Goal: Information Seeking & Learning: Learn about a topic

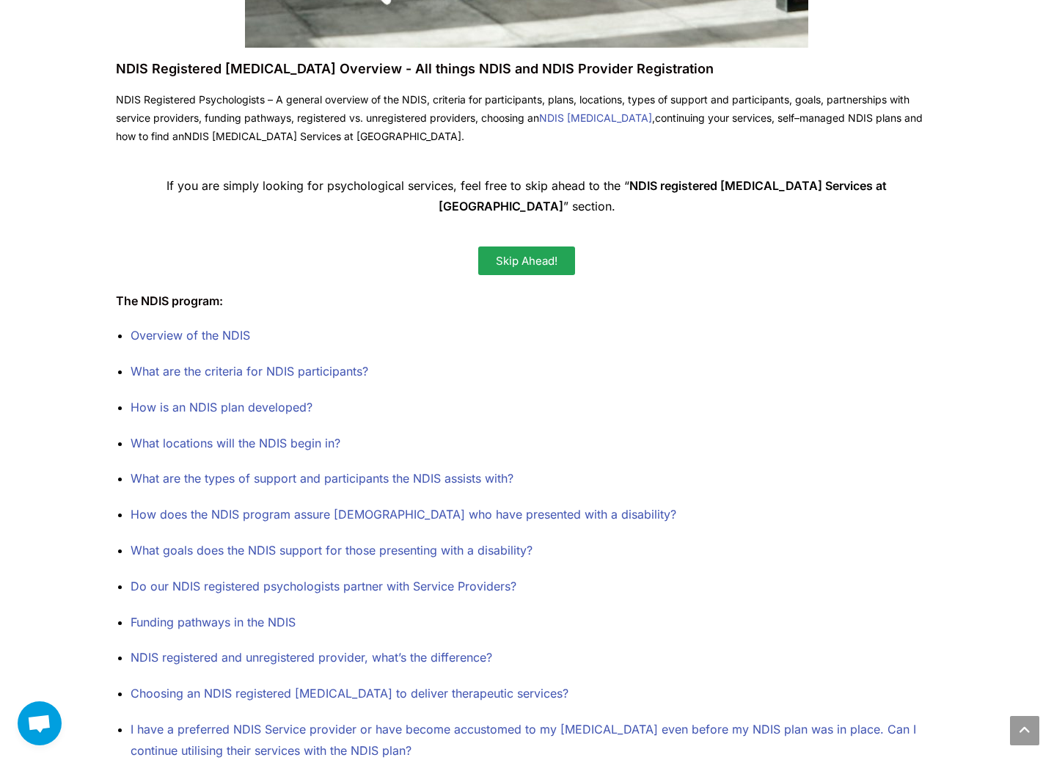
scroll to position [657, 0]
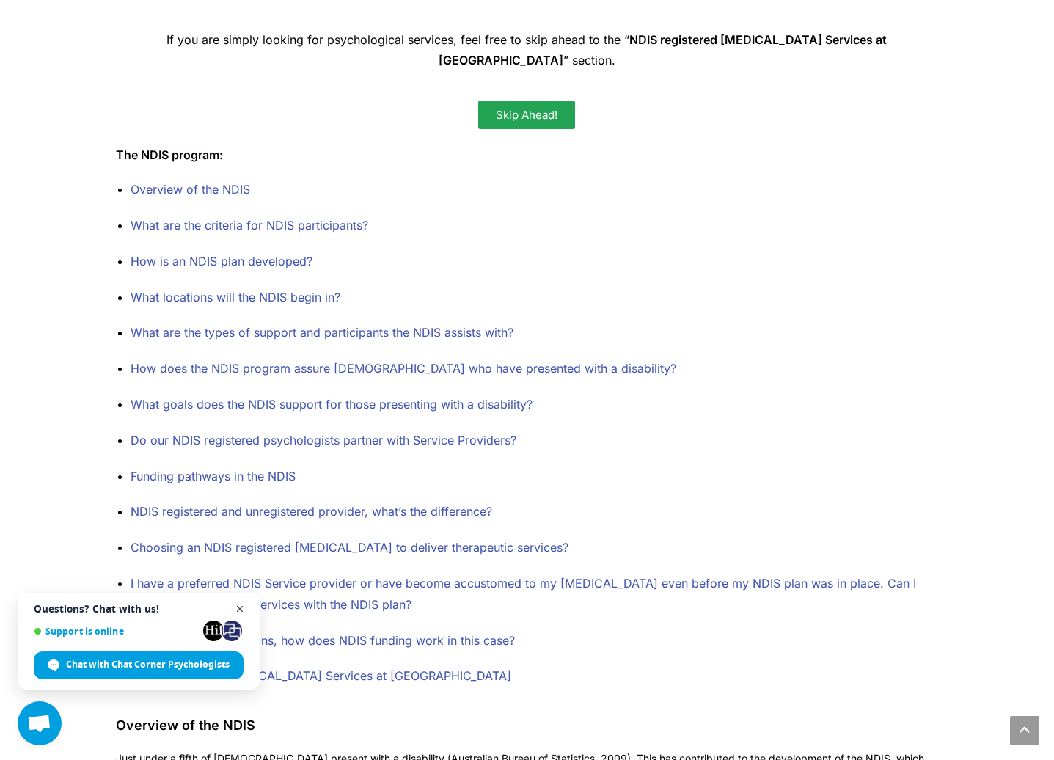
click at [241, 604] on span "Close chat" at bounding box center [240, 609] width 18 height 18
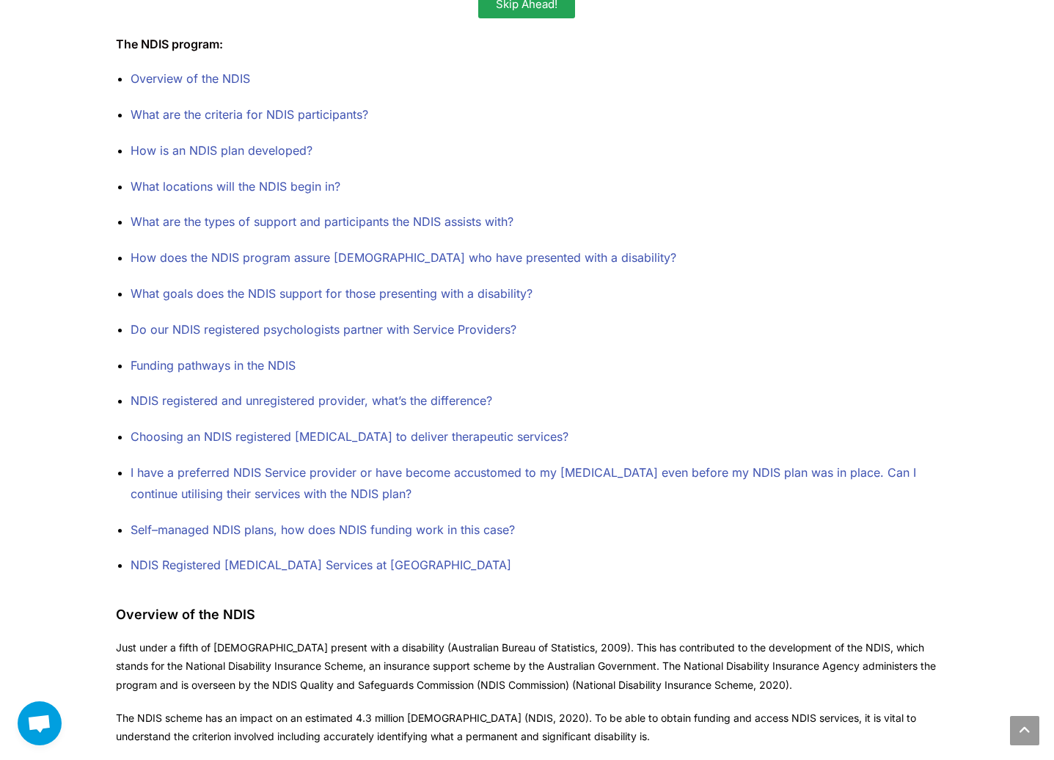
scroll to position [790, 0]
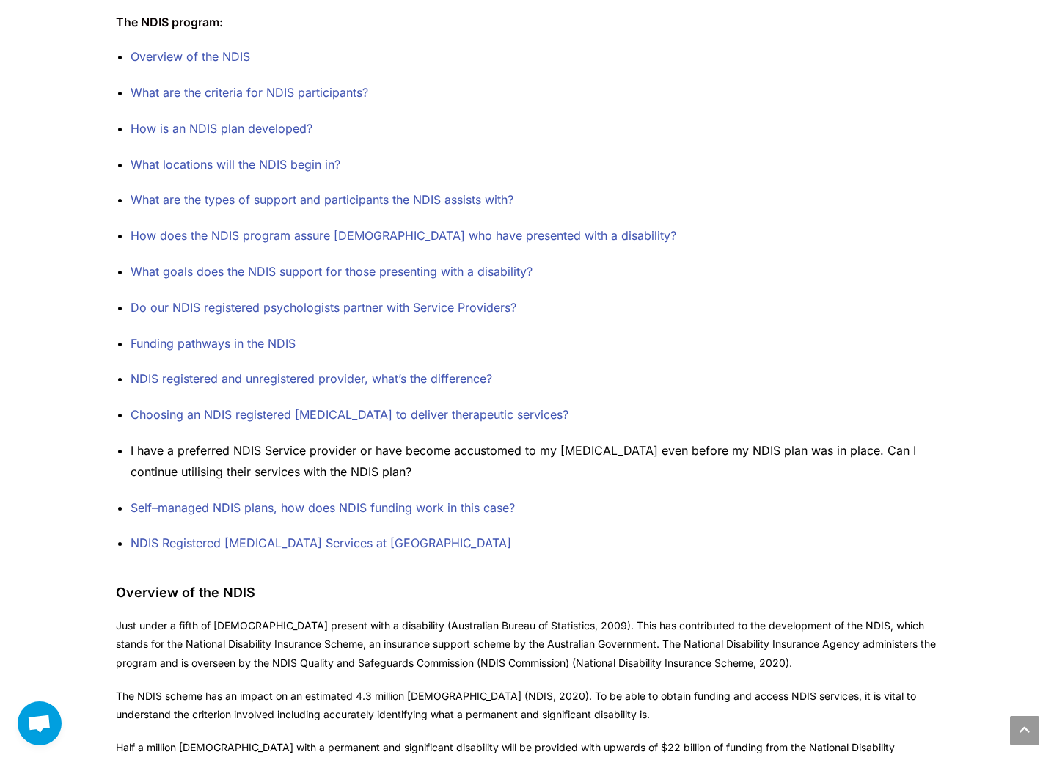
click at [265, 448] on link "I have a preferred NDIS Service provider or have become accustomed to my [MEDIC…" at bounding box center [524, 461] width 786 height 36
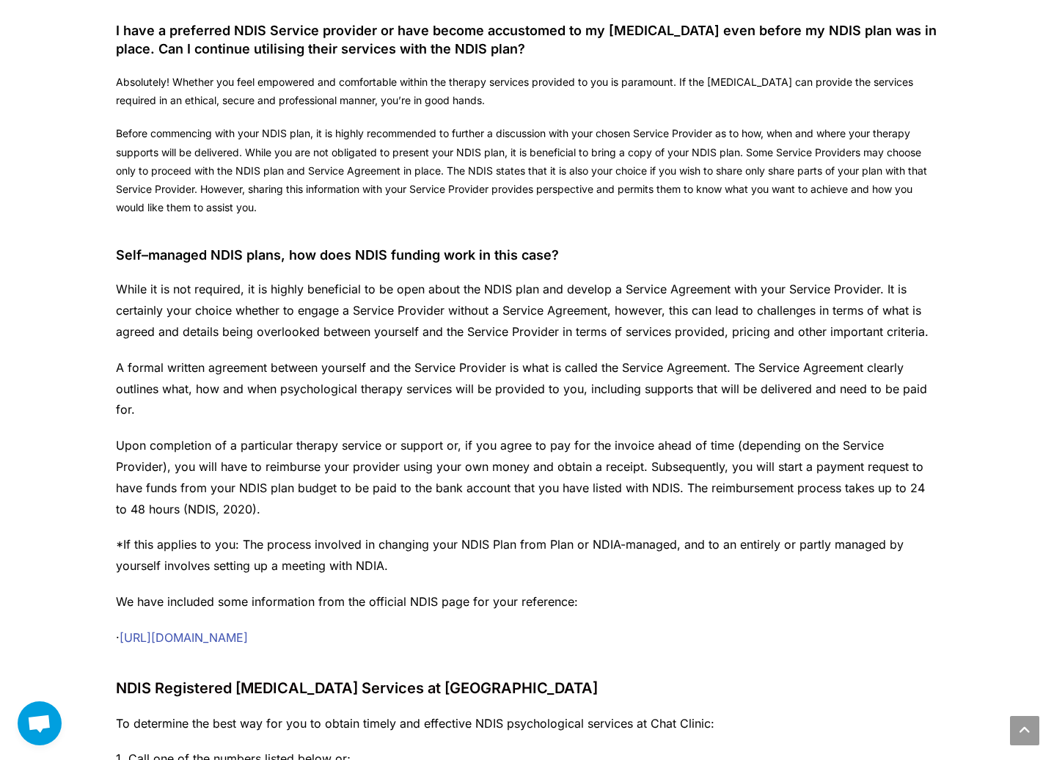
scroll to position [3324, 0]
click at [185, 279] on p "While it is not required, it is highly beneficial to be open about the NDIS pla…" at bounding box center [527, 310] width 822 height 63
click at [183, 279] on p "While it is not required, it is highly beneficial to be open about the NDIS pla…" at bounding box center [527, 310] width 822 height 63
click at [182, 279] on p "While it is not required, it is highly beneficial to be open about the NDIS pla…" at bounding box center [527, 310] width 822 height 63
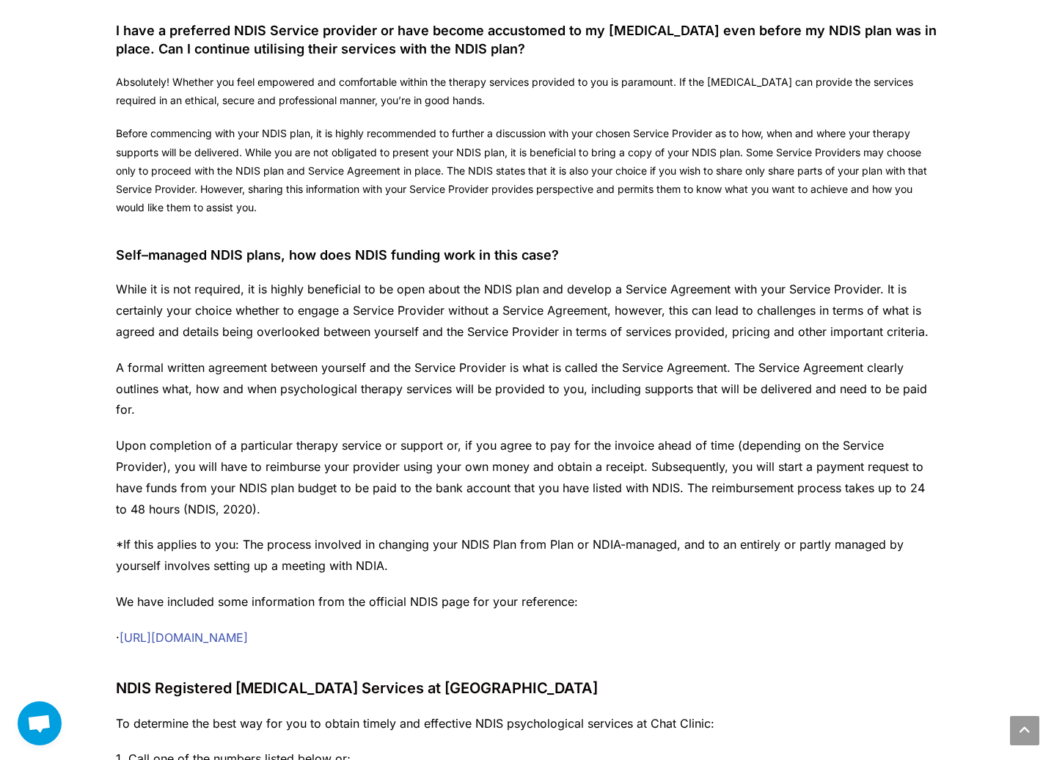
click at [182, 279] on p "While it is not required, it is highly beneficial to be open about the NDIS pla…" at bounding box center [527, 310] width 822 height 63
click at [187, 287] on p "While it is not required, it is highly beneficial to be open about the NDIS pla…" at bounding box center [527, 310] width 822 height 63
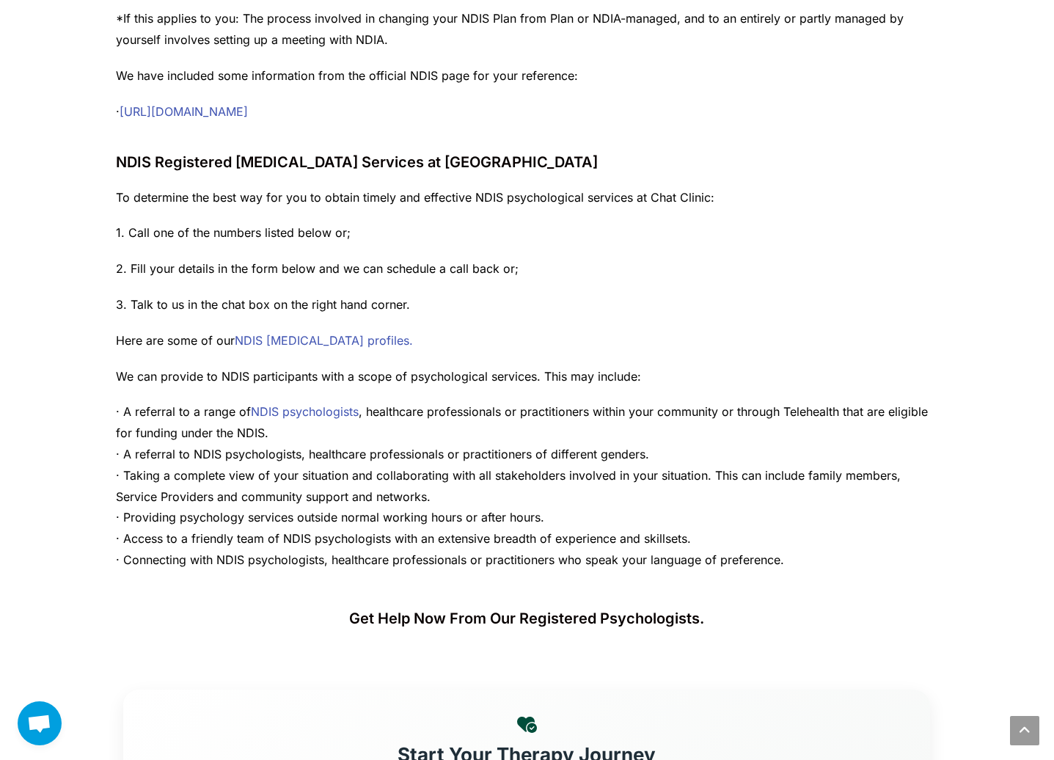
scroll to position [3884, 0]
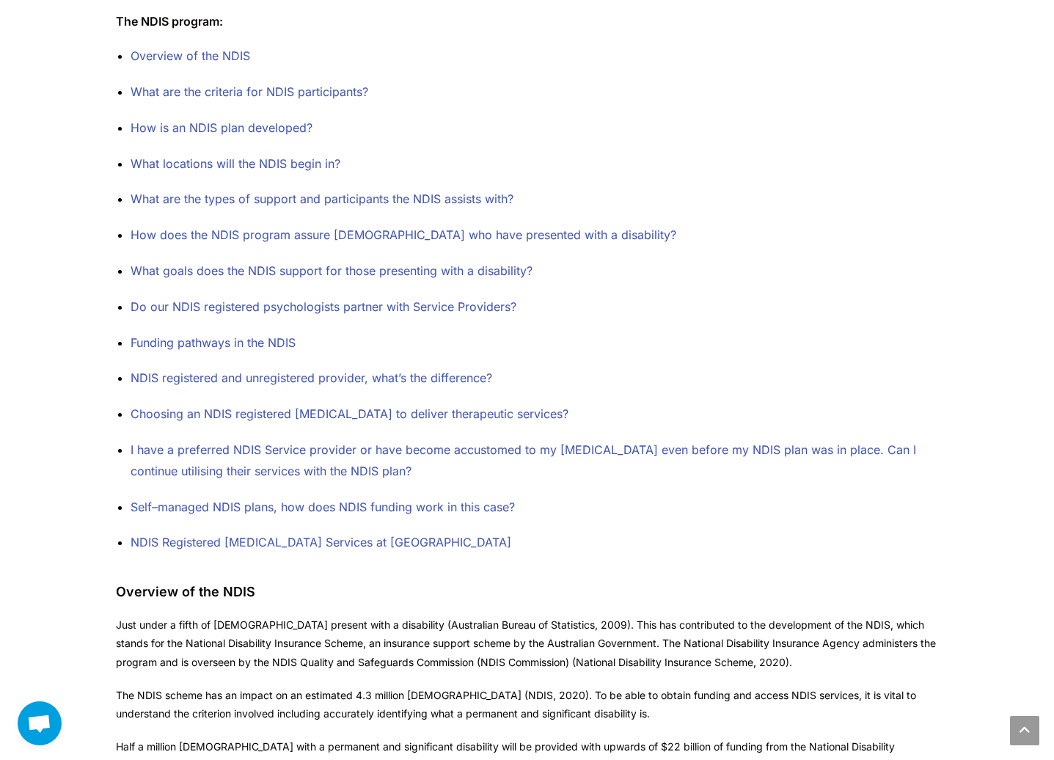
scroll to position [790, 0]
